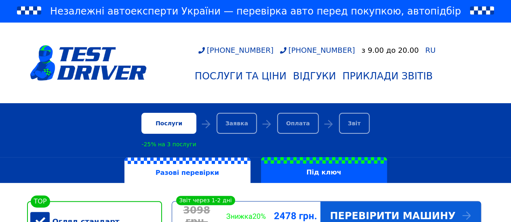
click at [378, 216] on div "Перевірити машину" at bounding box center [400, 216] width 160 height 29
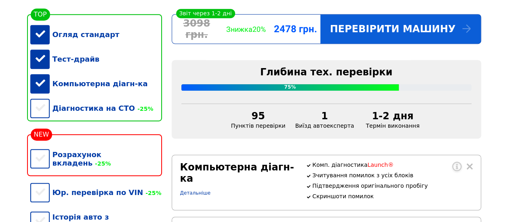
scroll to position [195, 0]
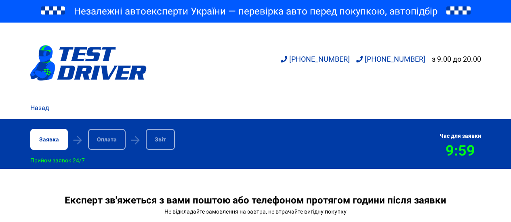
scroll to position [554, 0]
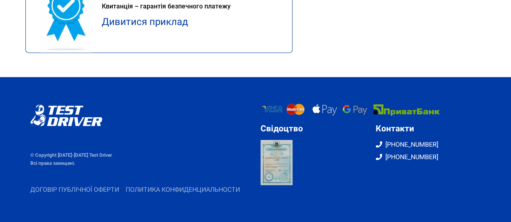
click at [378, 216] on footer "© Copyright 2015-2025 Test Driver Всі права захищені. Свідоцтво Контакти +38095…" at bounding box center [255, 149] width 511 height 145
